Goal: Transaction & Acquisition: Download file/media

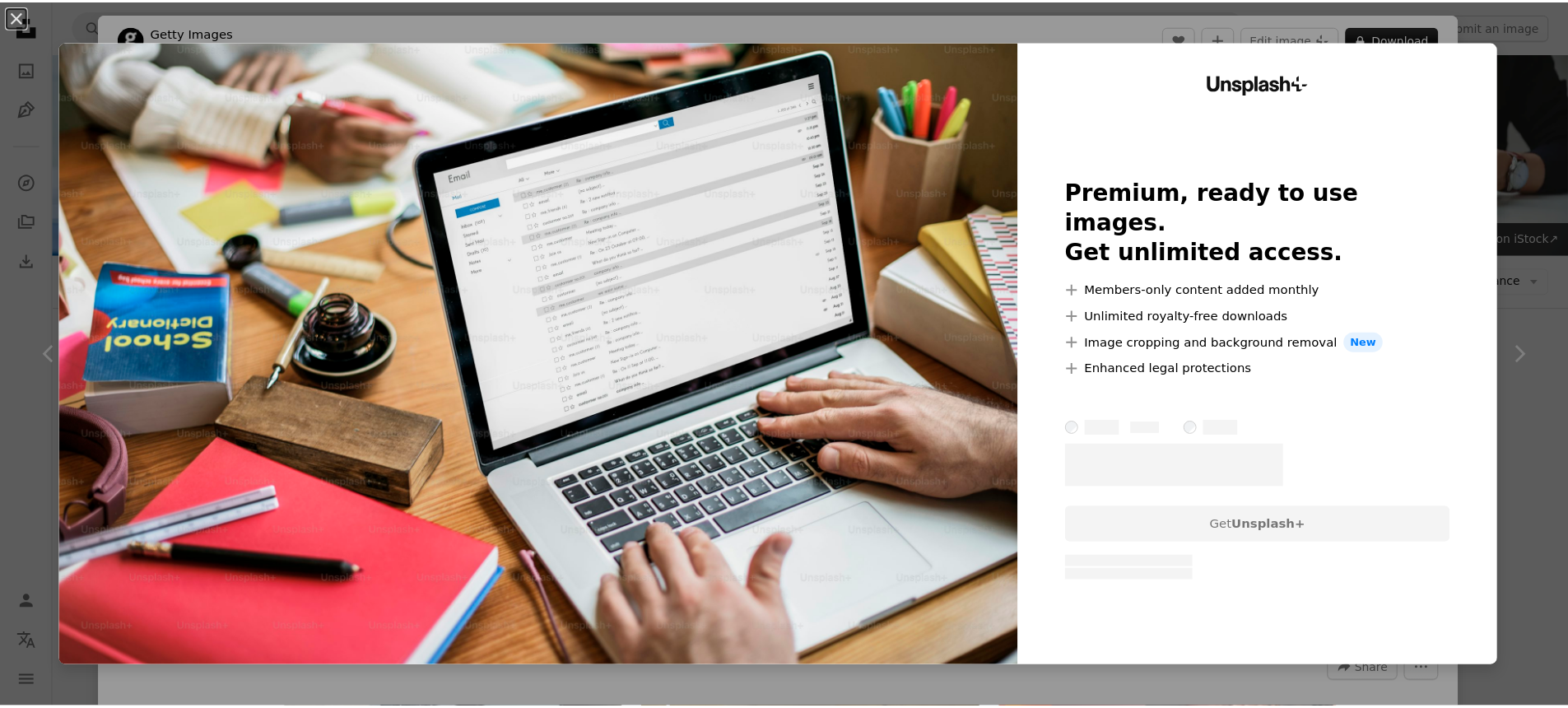
scroll to position [1229, 0]
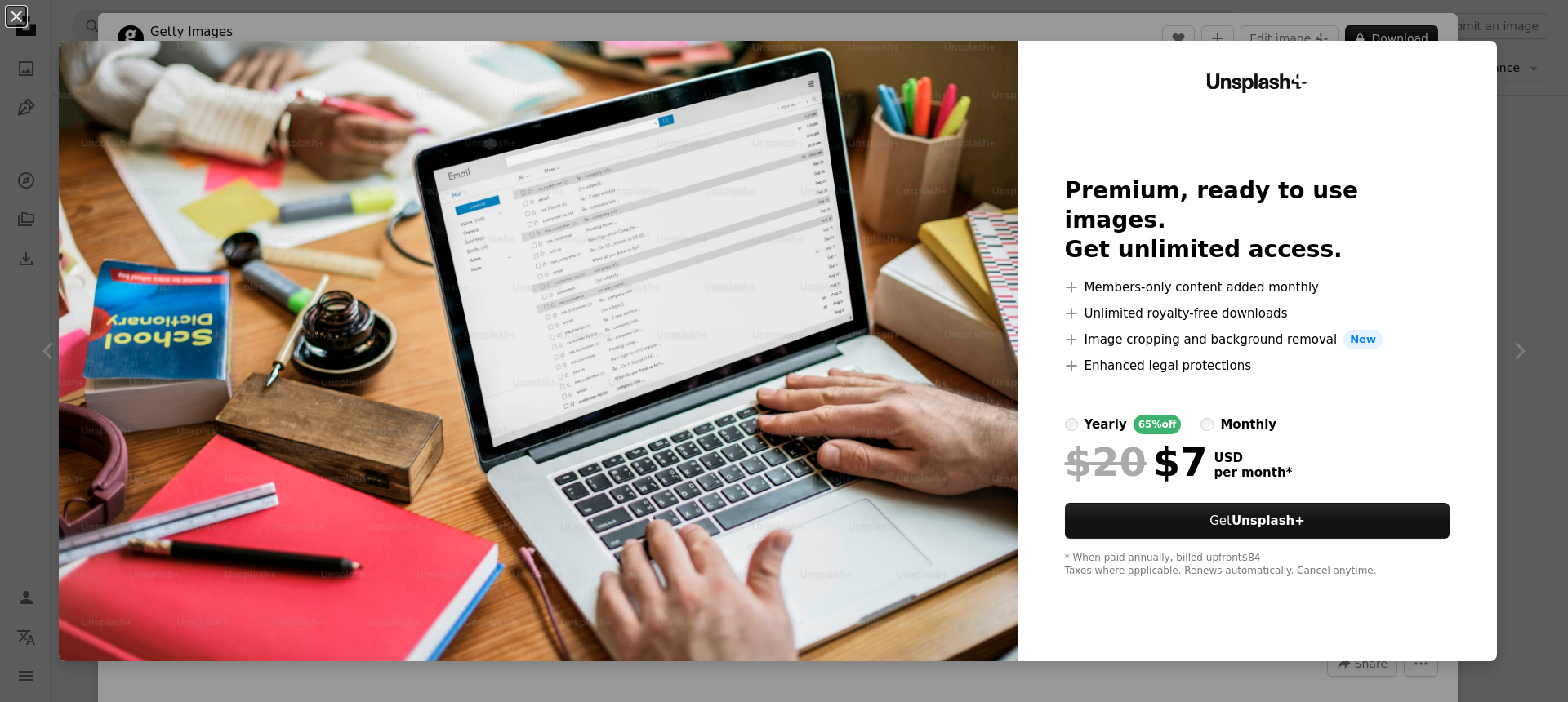
click at [1567, 99] on html "**********" at bounding box center [784, 558] width 1568 height 3555
click at [1535, 101] on div "An X shape Unsplash+ Premium, ready to use images. Get unlimited access. A plus…" at bounding box center [784, 351] width 1568 height 702
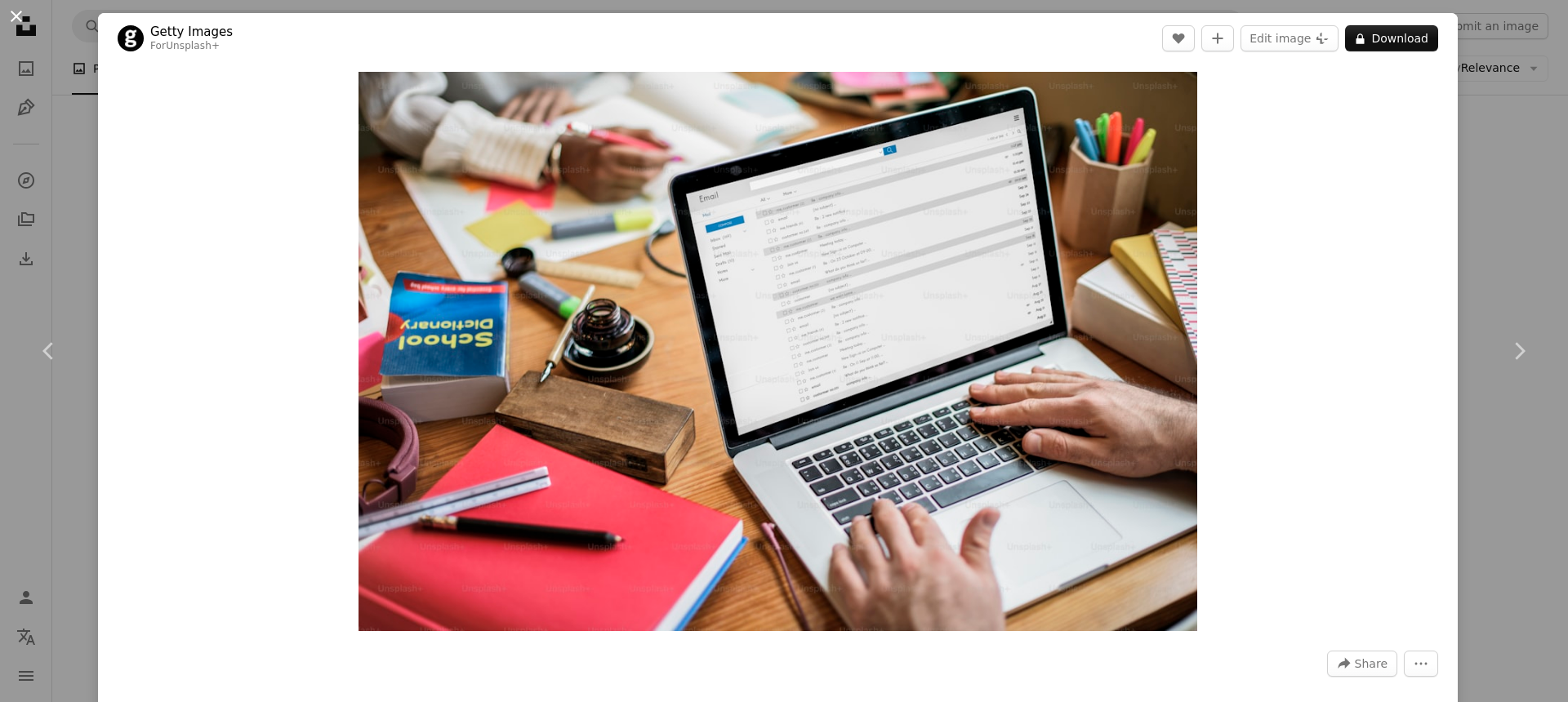
click at [22, 16] on button "An X shape" at bounding box center [16, 16] width 19 height 19
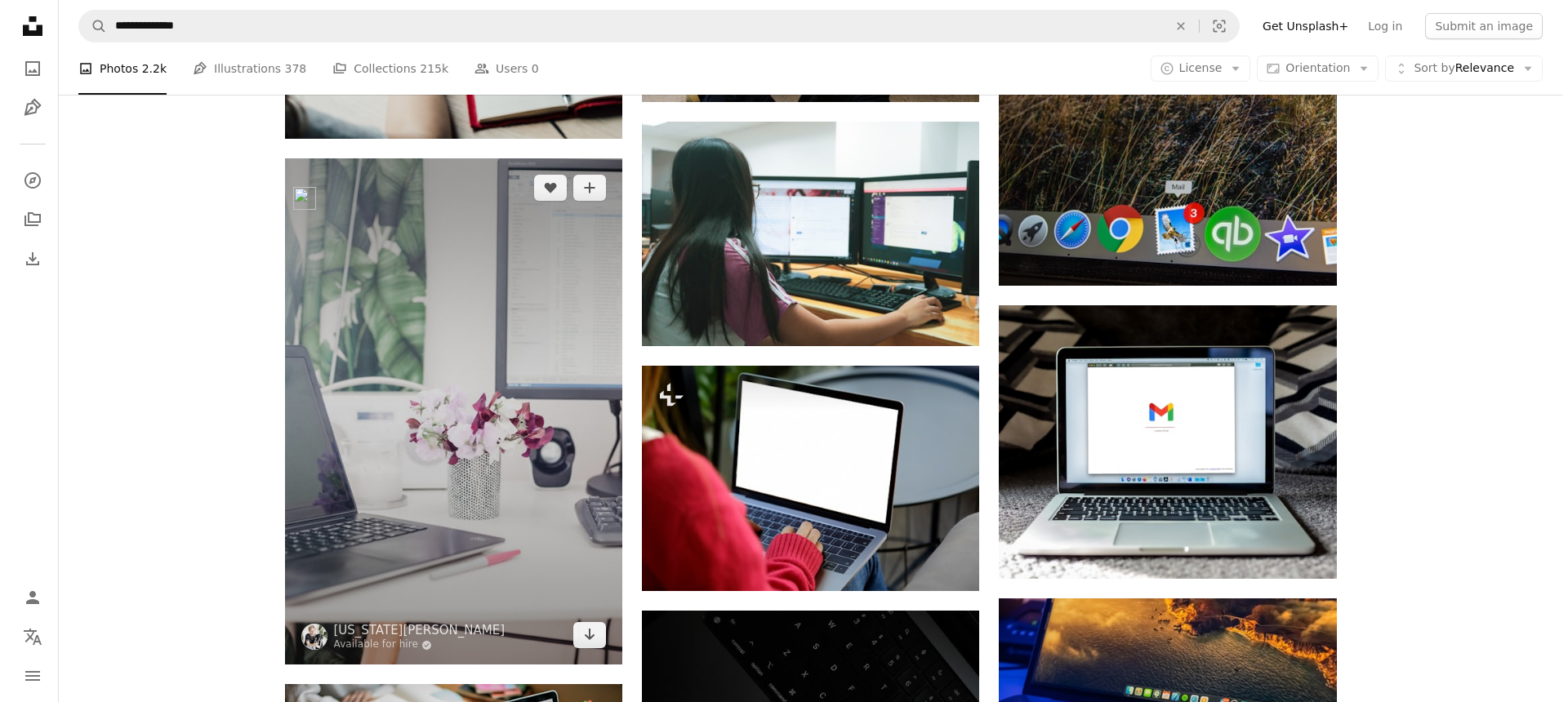
scroll to position [802, 0]
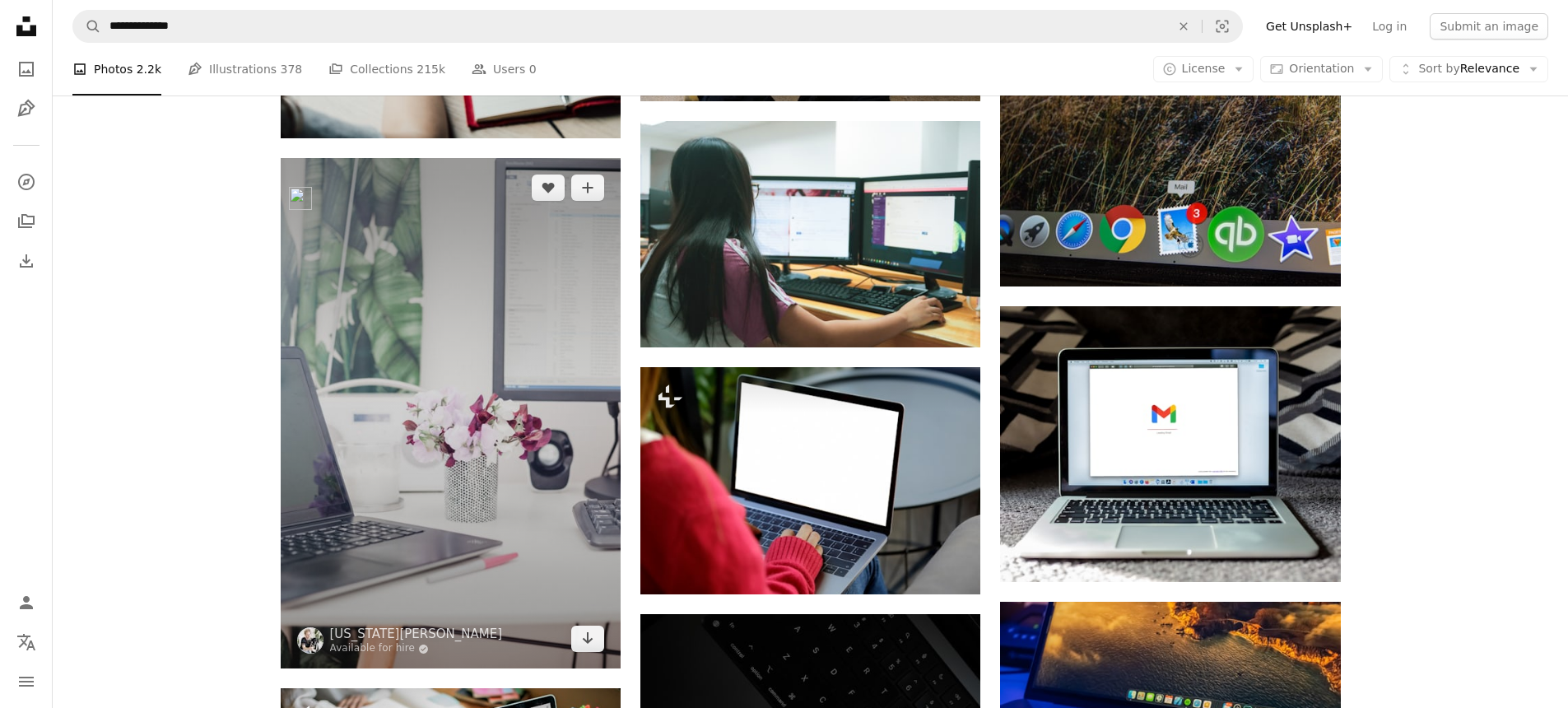
click at [491, 314] on img at bounding box center [451, 413] width 340 height 511
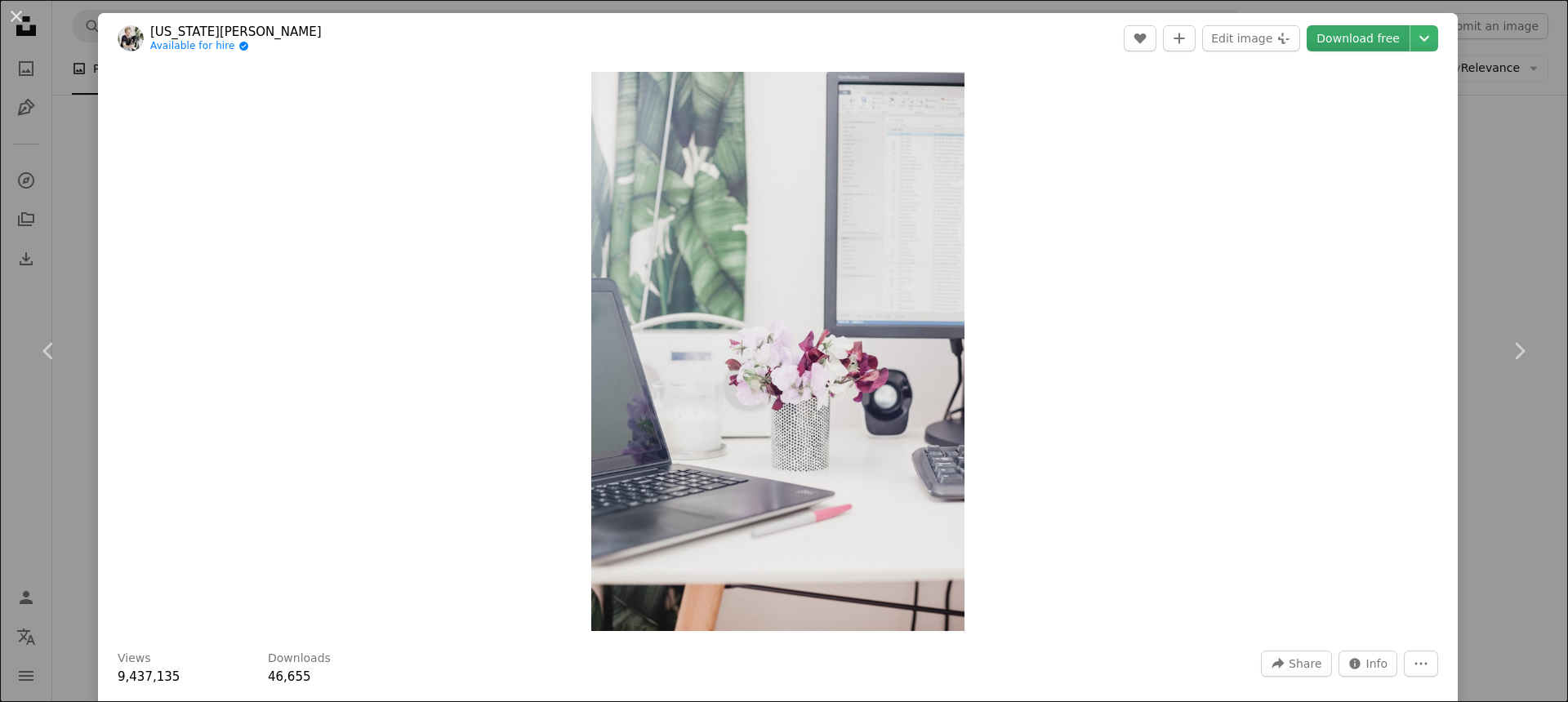
click at [1319, 36] on link "Download free" at bounding box center [1358, 38] width 103 height 26
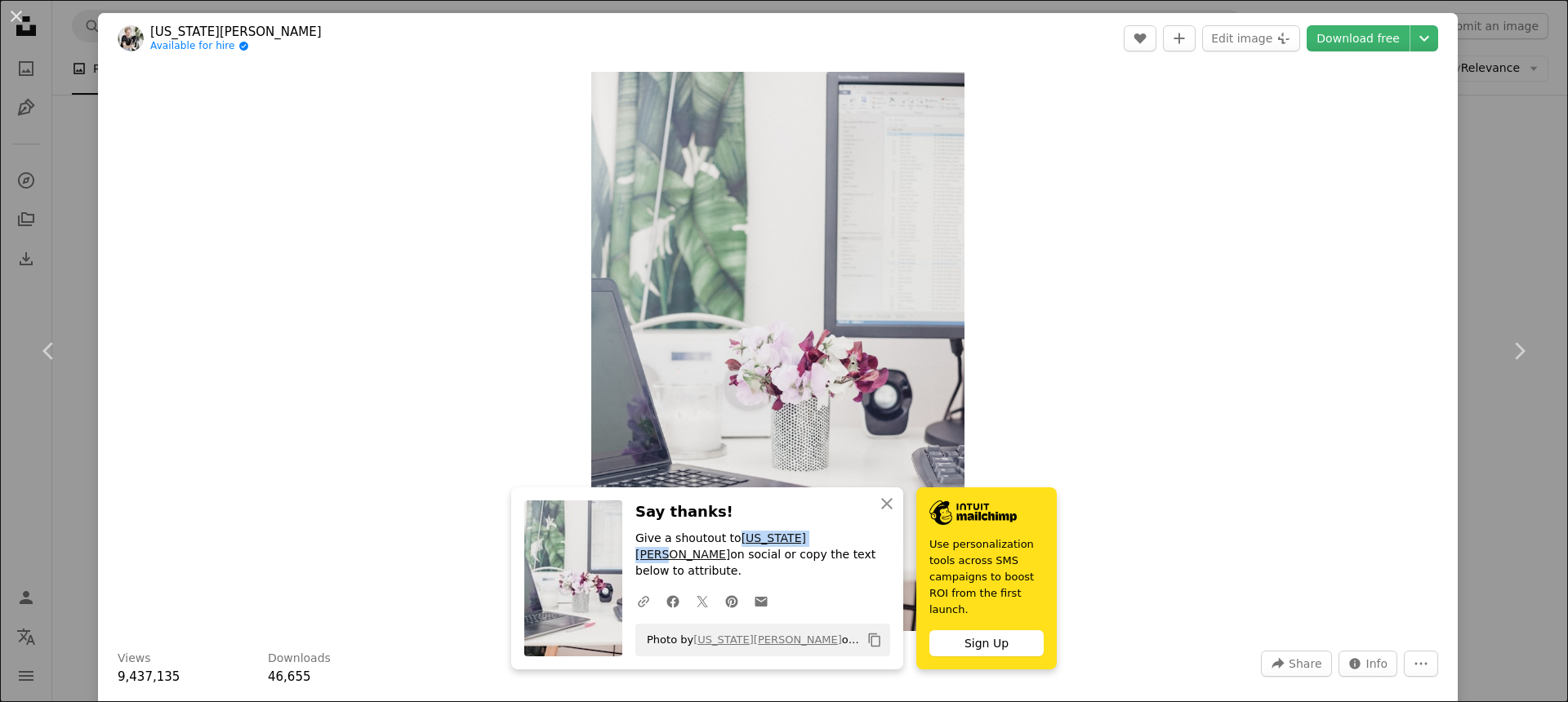
drag, startPoint x: 727, startPoint y: 543, endPoint x: 811, endPoint y: 544, distance: 84.0
click at [811, 544] on p "Give a shoutout to [US_STATE][PERSON_NAME] on social or copy the text below to …" at bounding box center [763, 556] width 255 height 49
click at [726, 544] on p "Give a shoutout to [US_STATE][PERSON_NAME] on social or copy the text below to …" at bounding box center [763, 556] width 255 height 49
drag, startPoint x: 830, startPoint y: 540, endPoint x: 768, endPoint y: 539, distance: 62.0
click at [765, 540] on p "Give a shoutout to [US_STATE][PERSON_NAME] on social or copy the text below to …" at bounding box center [763, 556] width 255 height 49
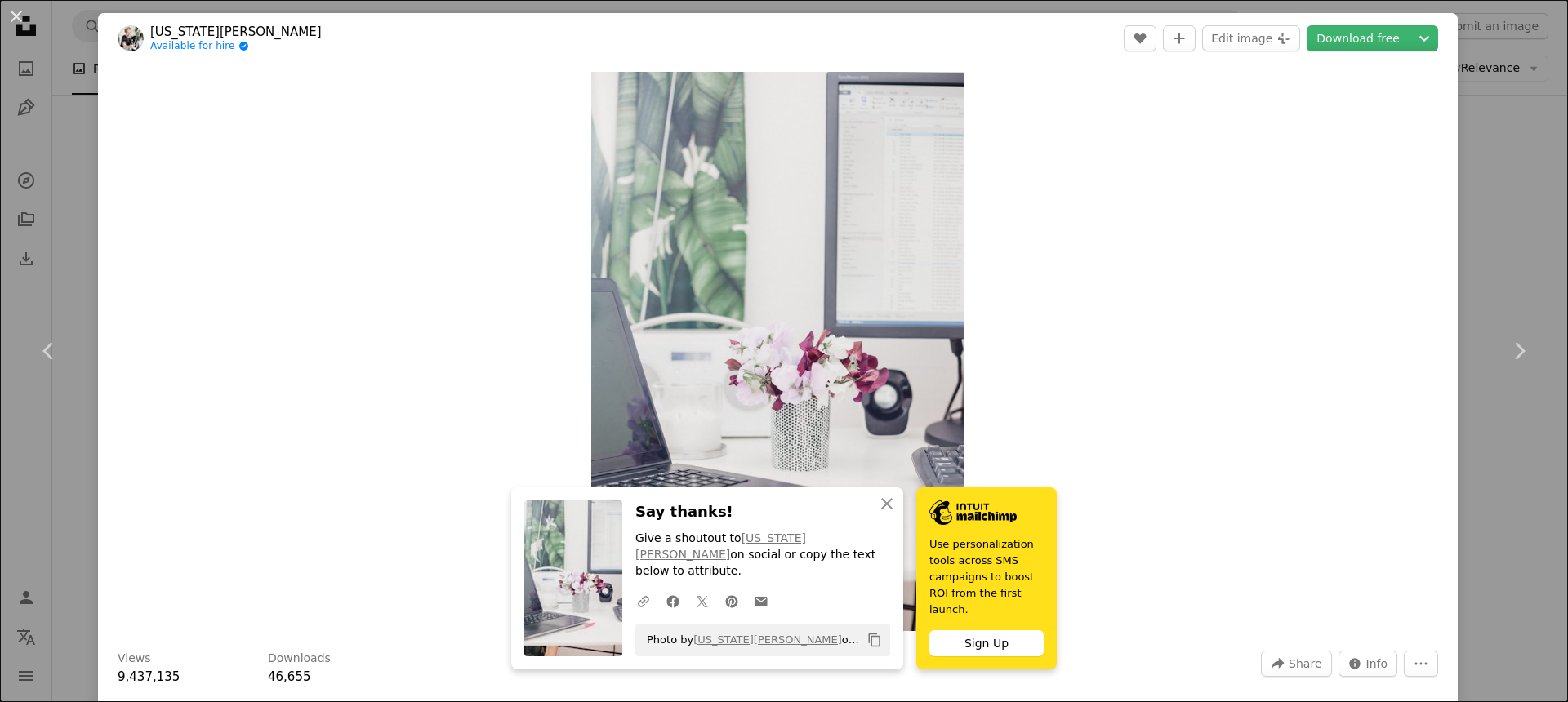
click at [834, 540] on p "Give a shoutout to [US_STATE][PERSON_NAME] on social or copy the text below to …" at bounding box center [763, 556] width 255 height 49
click at [806, 541] on link "[US_STATE][PERSON_NAME]" at bounding box center [720, 546] width 171 height 29
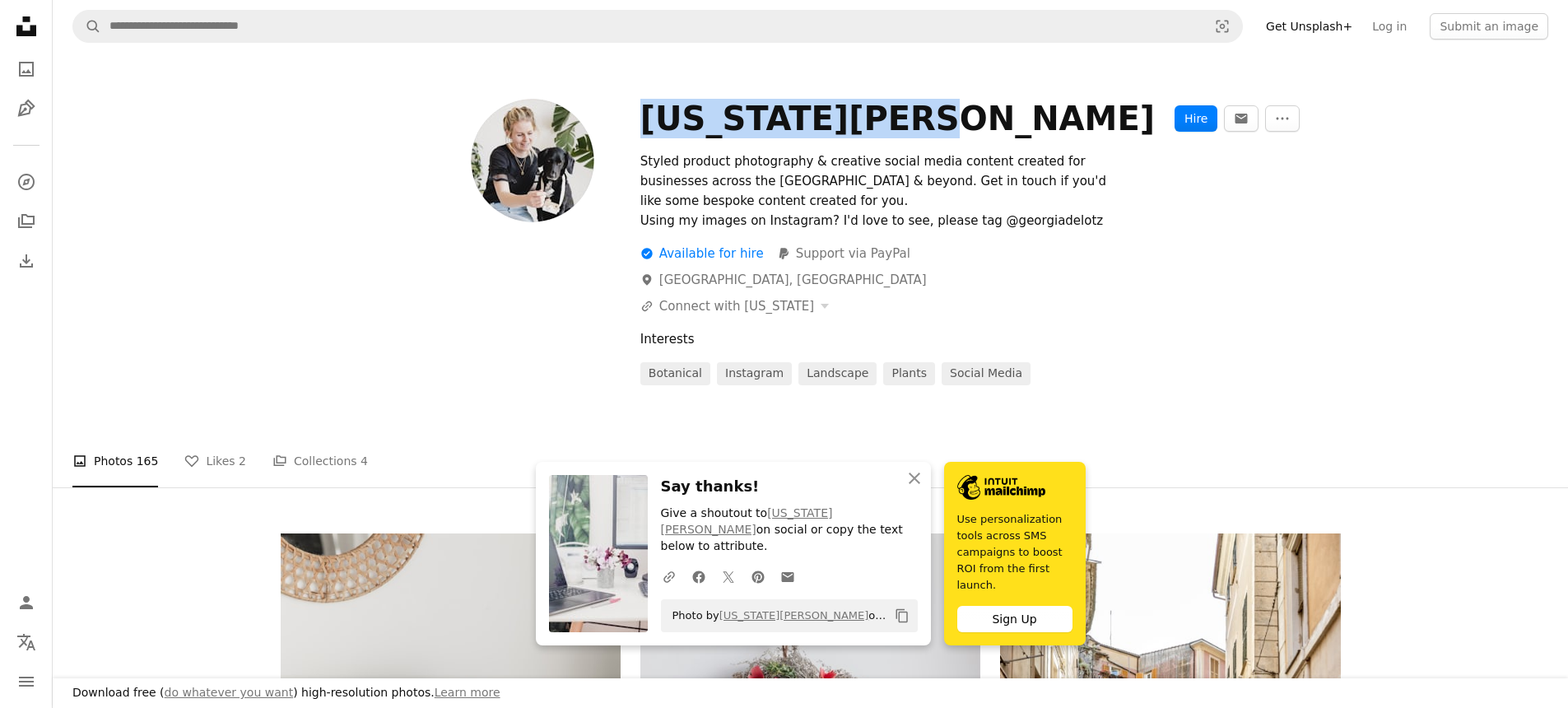
drag, startPoint x: 646, startPoint y: 125, endPoint x: 874, endPoint y: 121, distance: 228.0
click at [874, 121] on div "[US_STATE][PERSON_NAME]" at bounding box center [898, 118] width 514 height 40
copy div "[US_STATE][PERSON_NAME]"
